Goal: Task Accomplishment & Management: Use online tool/utility

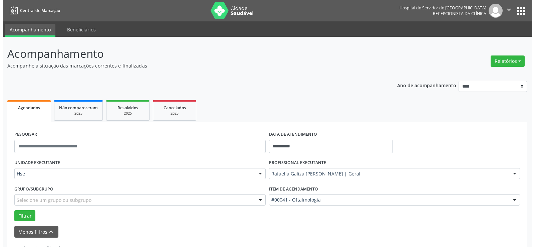
scroll to position [23, 0]
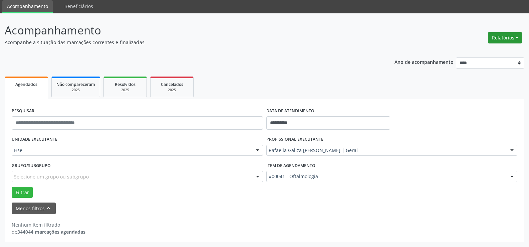
click at [503, 41] on button "Relatórios" at bounding box center [505, 37] width 34 height 11
click at [485, 52] on link "Agendamentos" at bounding box center [486, 51] width 72 height 9
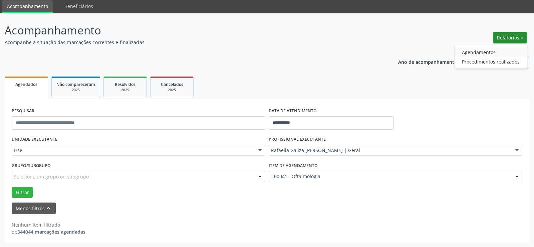
select select "*"
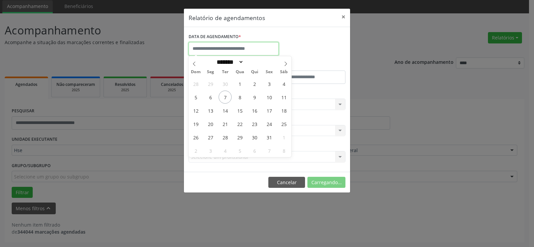
click at [250, 51] on input "text" at bounding box center [234, 48] width 90 height 13
click at [243, 95] on span "8" at bounding box center [239, 96] width 13 height 13
type input "**********"
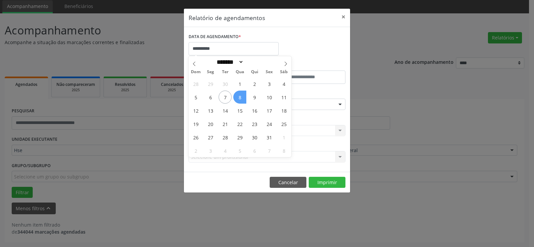
click at [243, 95] on span "8" at bounding box center [239, 96] width 13 height 13
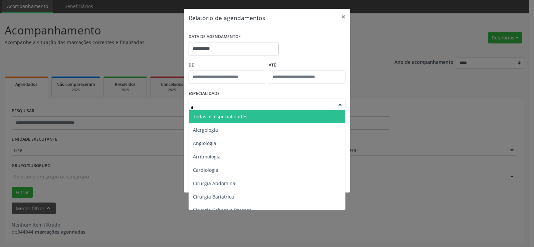
type input "**"
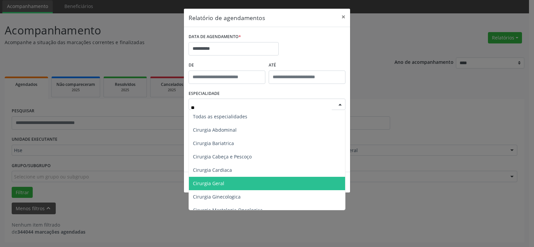
click at [226, 179] on span "Cirurgia Geral" at bounding box center [267, 183] width 157 height 13
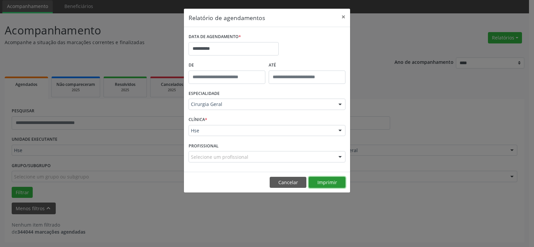
click at [331, 179] on button "Imprimir" at bounding box center [327, 182] width 37 height 11
